Goal: Information Seeking & Learning: Learn about a topic

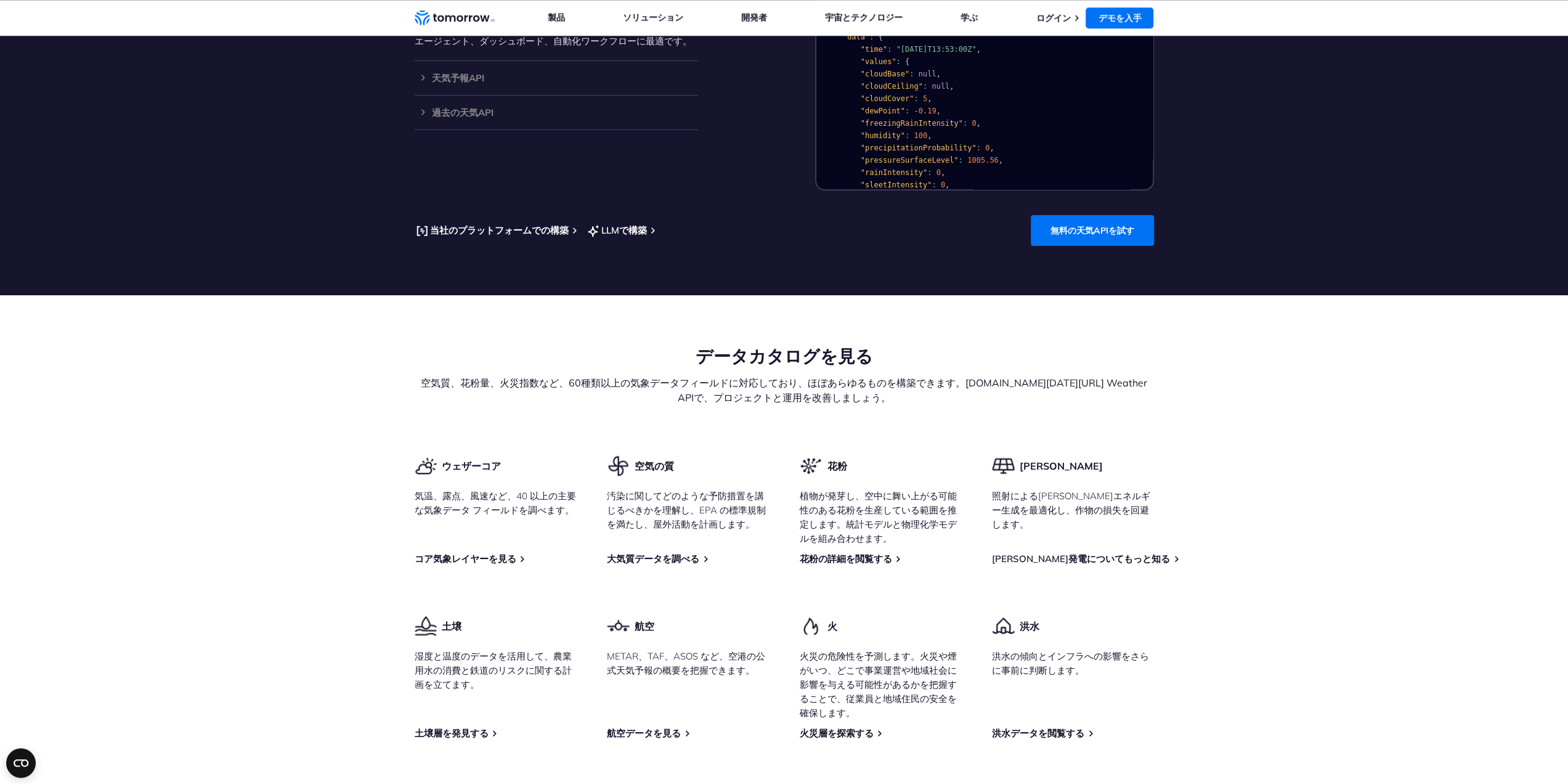
scroll to position [1109, 0]
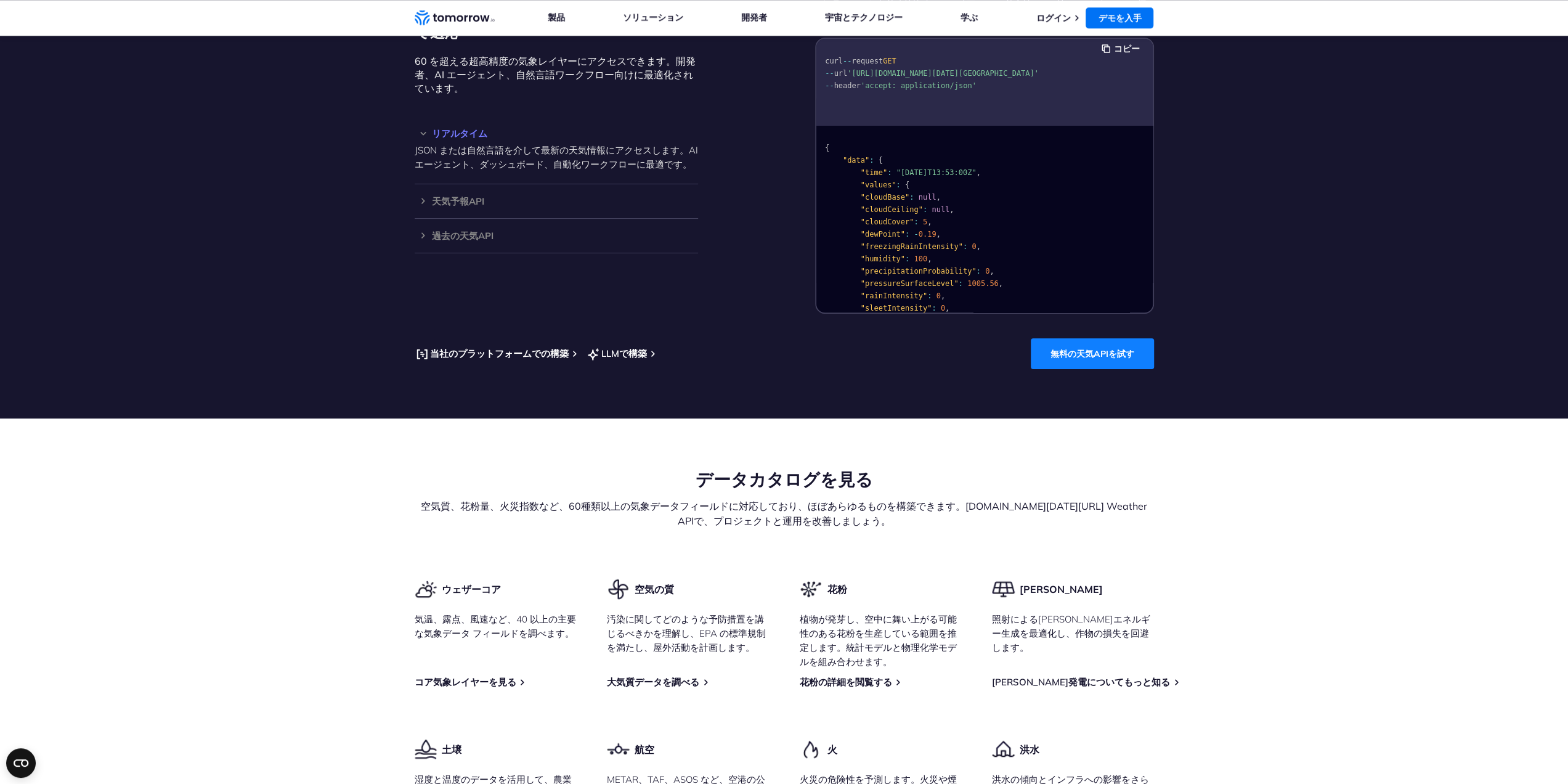
click at [1087, 356] on font "無料の天気APIを試す" at bounding box center [1092, 354] width 84 height 11
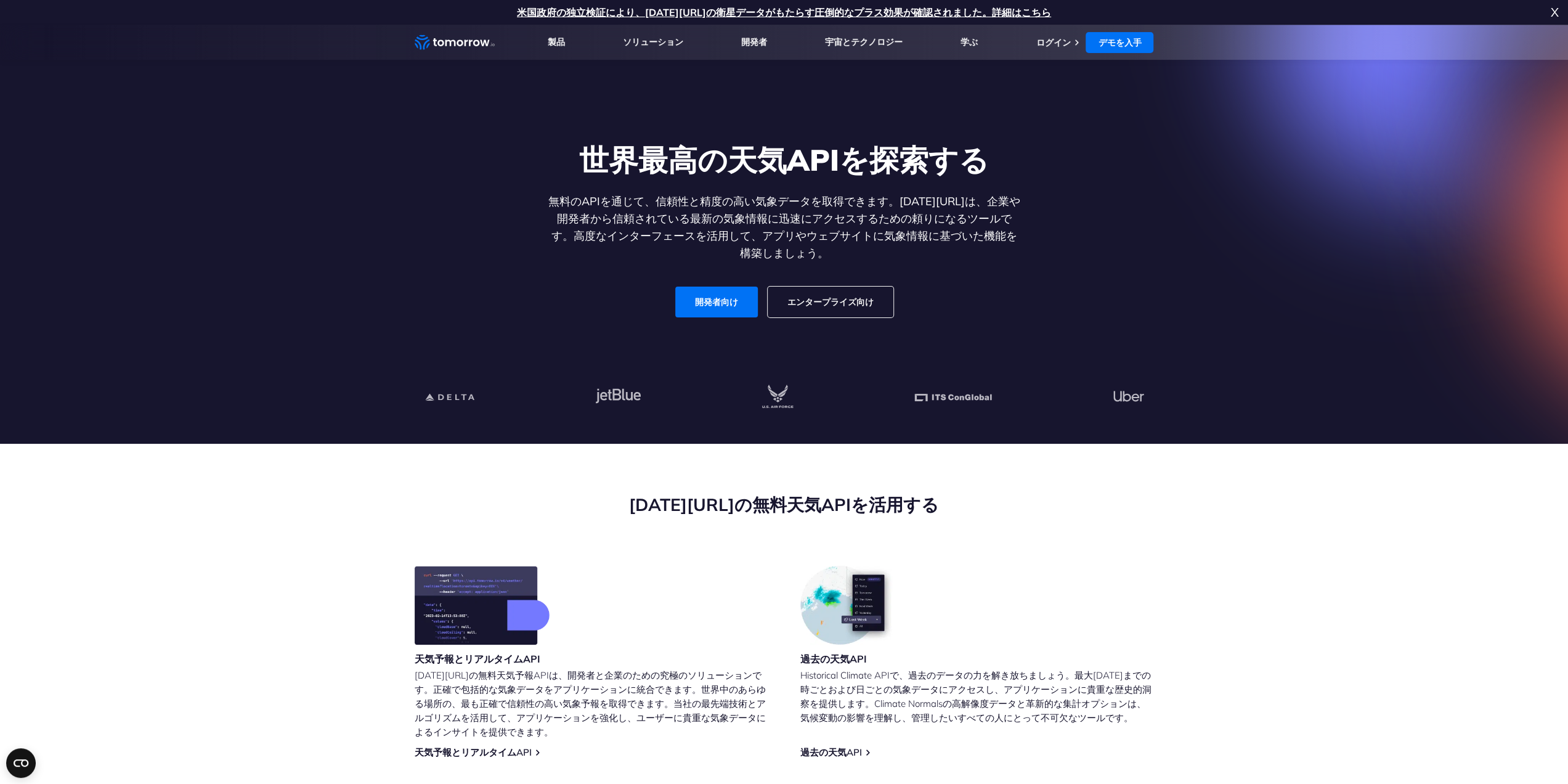
scroll to position [0, 0]
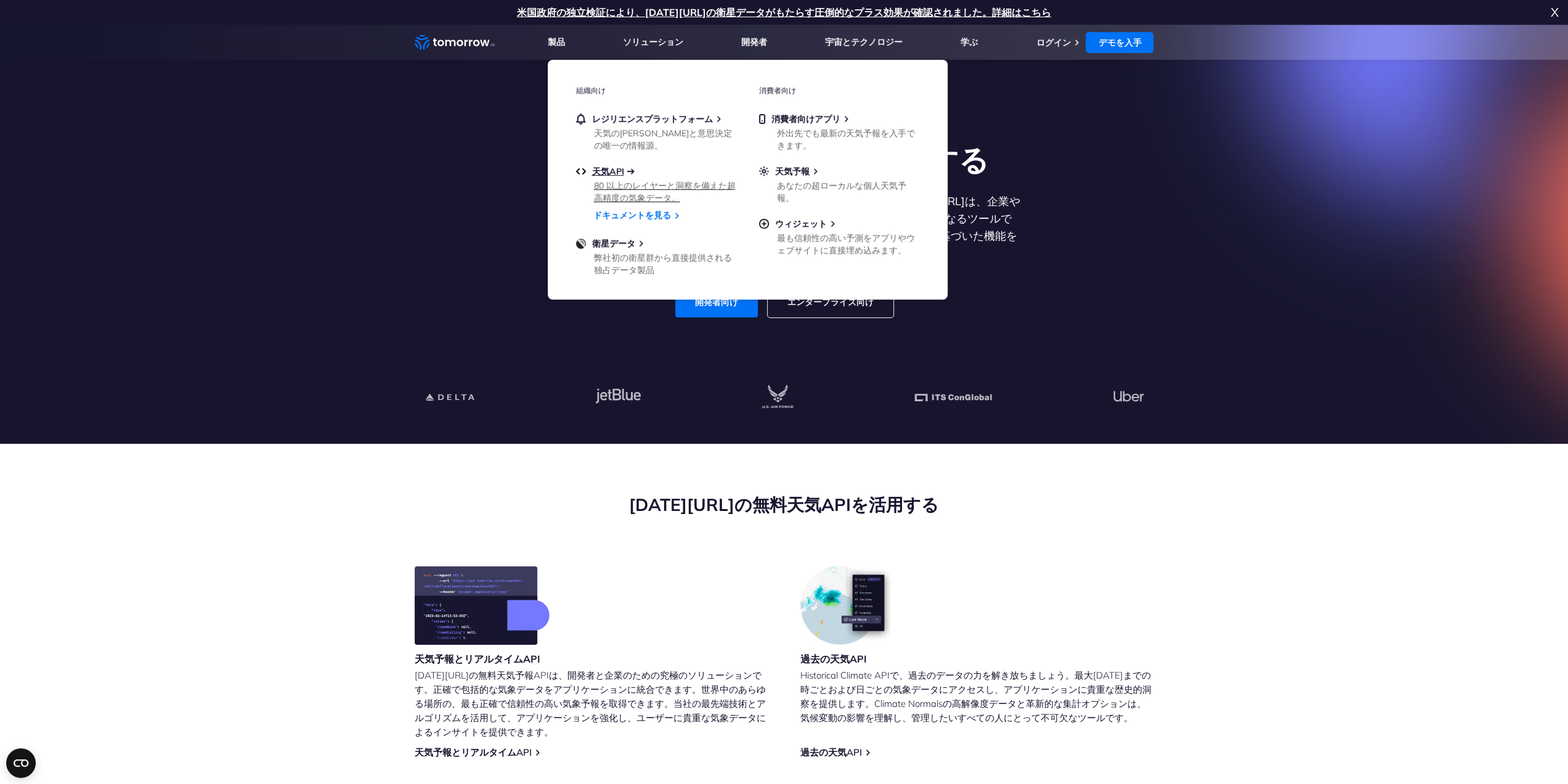
click at [598, 173] on font "天気API" at bounding box center [608, 171] width 32 height 11
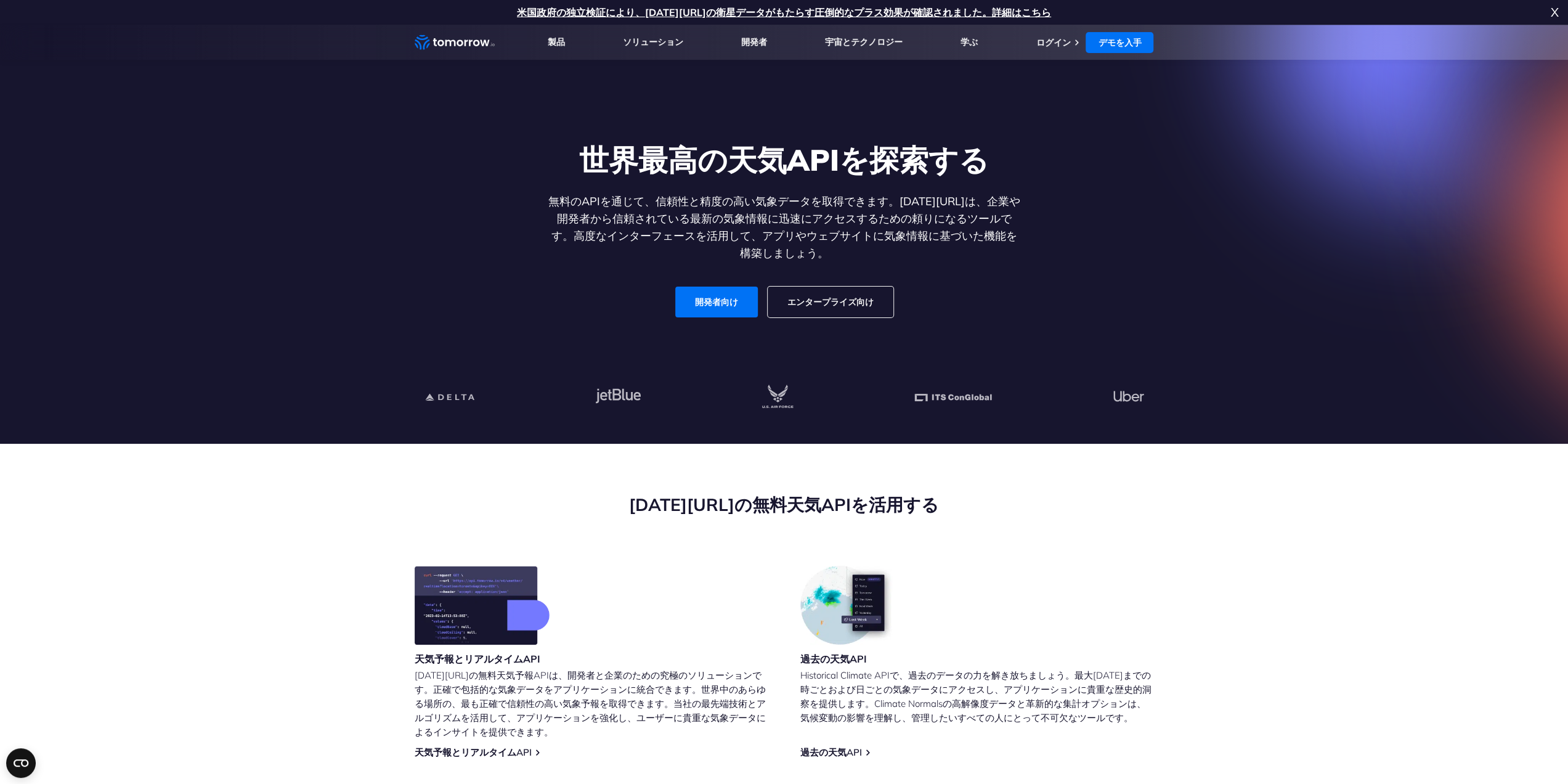
click at [804, 300] on font "エンタープライズ向け" at bounding box center [830, 302] width 86 height 11
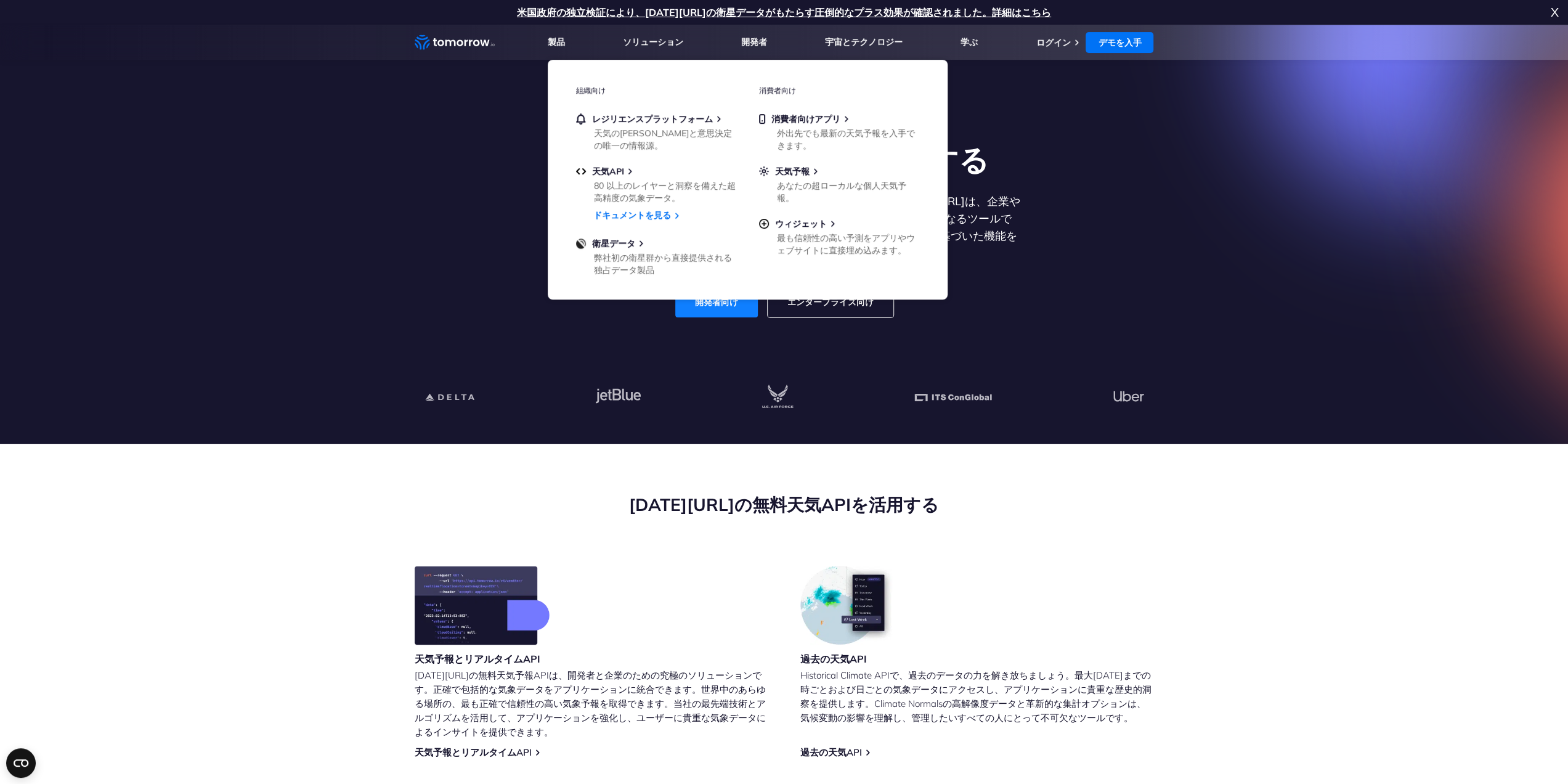
click at [697, 311] on link "開発者向け" at bounding box center [716, 302] width 82 height 31
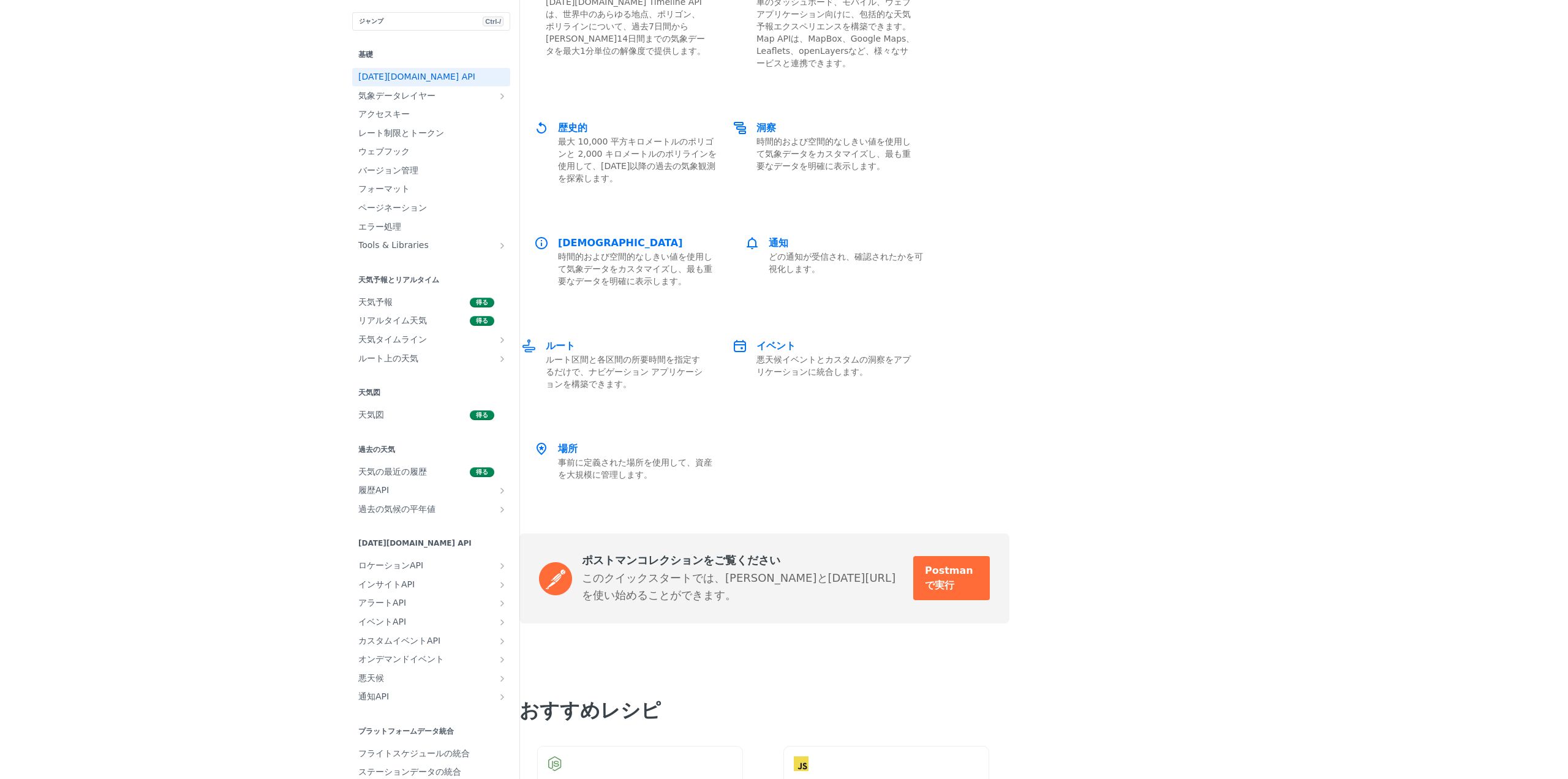
scroll to position [2657, 0]
